Goal: Check status

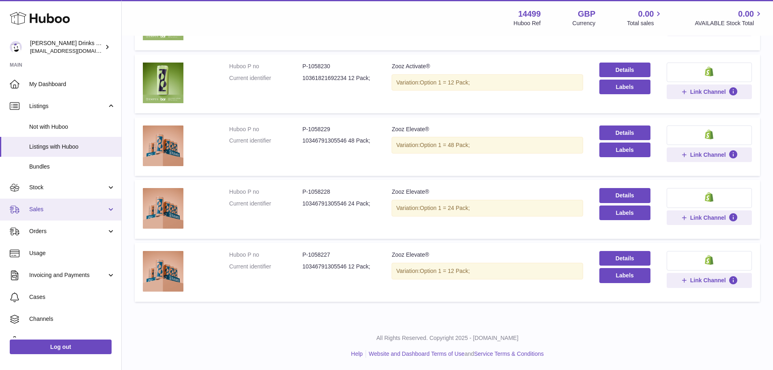
click at [50, 205] on link "Sales" at bounding box center [60, 209] width 121 height 22
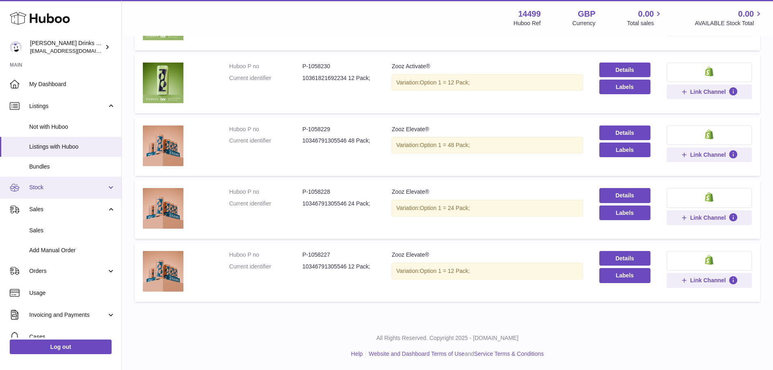
click at [53, 184] on span "Stock" at bounding box center [68, 187] width 78 height 8
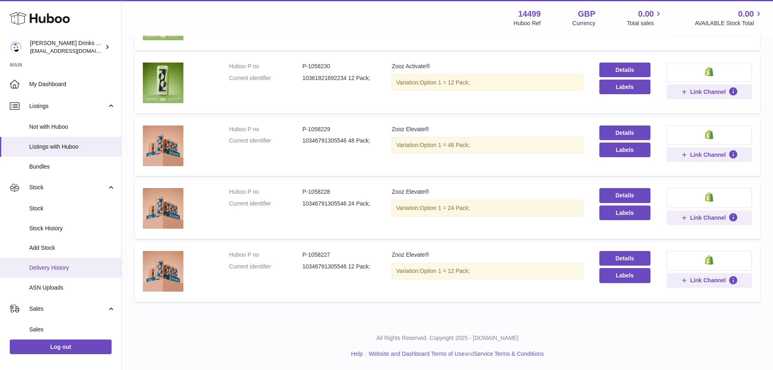
click at [54, 275] on link "Delivery History" at bounding box center [60, 268] width 121 height 20
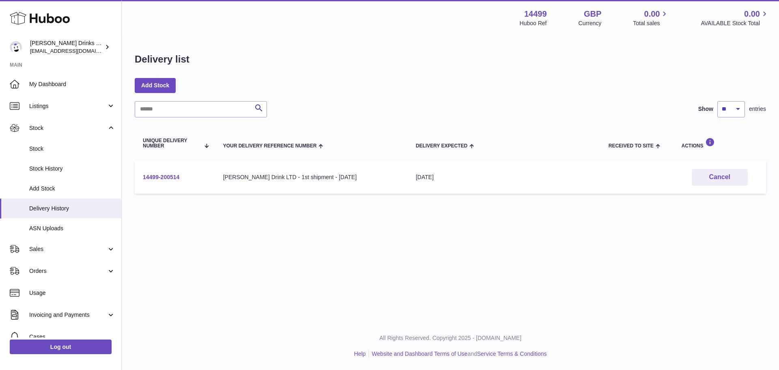
click at [159, 176] on link "14499-200514" at bounding box center [161, 177] width 37 height 6
